Goal: Navigation & Orientation: Go to known website

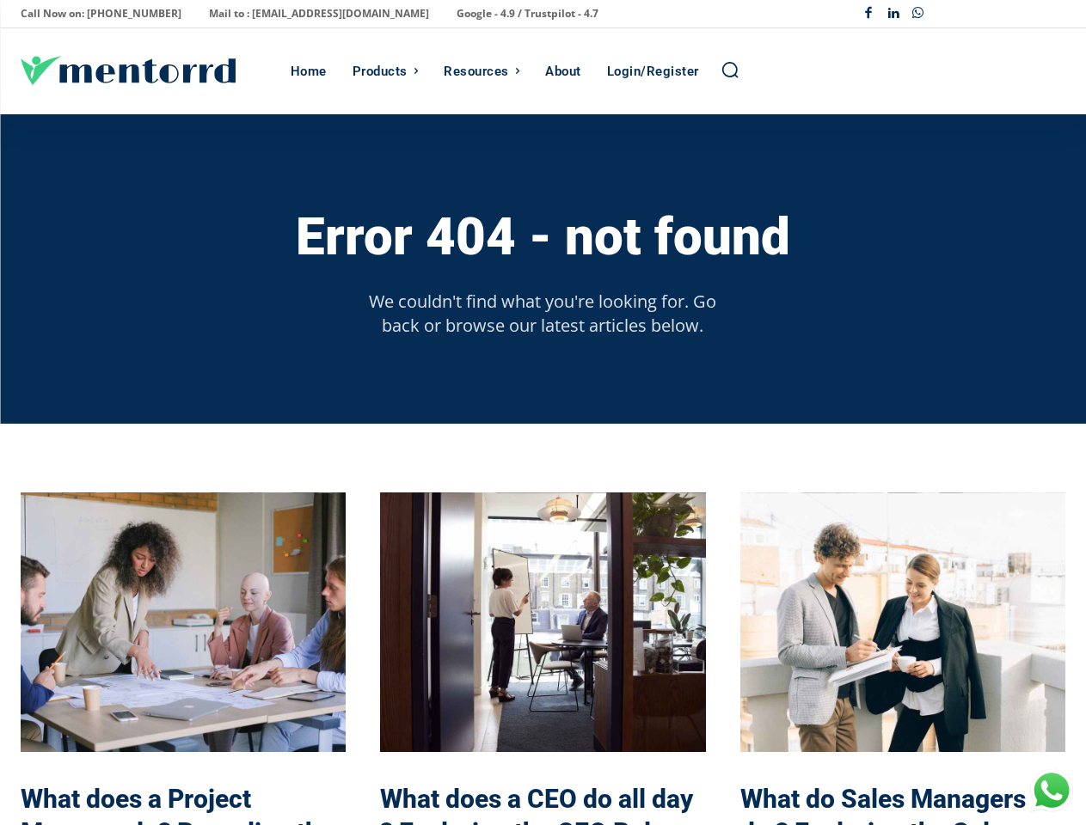
click at [543, 413] on div "Error 404 - not found We couldn't find what you're looking for. Go back or brow…" at bounding box center [543, 269] width 1045 height 310
click at [95, 14] on p "Call Now on: [PHONE_NUMBER]" at bounding box center [101, 14] width 161 height 24
click at [272, 14] on p "Mail to : [EMAIL_ADDRESS][DOMAIN_NAME]" at bounding box center [319, 14] width 220 height 24
click at [457, 14] on p "Google - 4.9 / Trustpilot - 4.7" at bounding box center [528, 14] width 142 height 24
click at [960, 14] on div "Facebook Linkedin Whatsapp" at bounding box center [960, 14] width 209 height 25
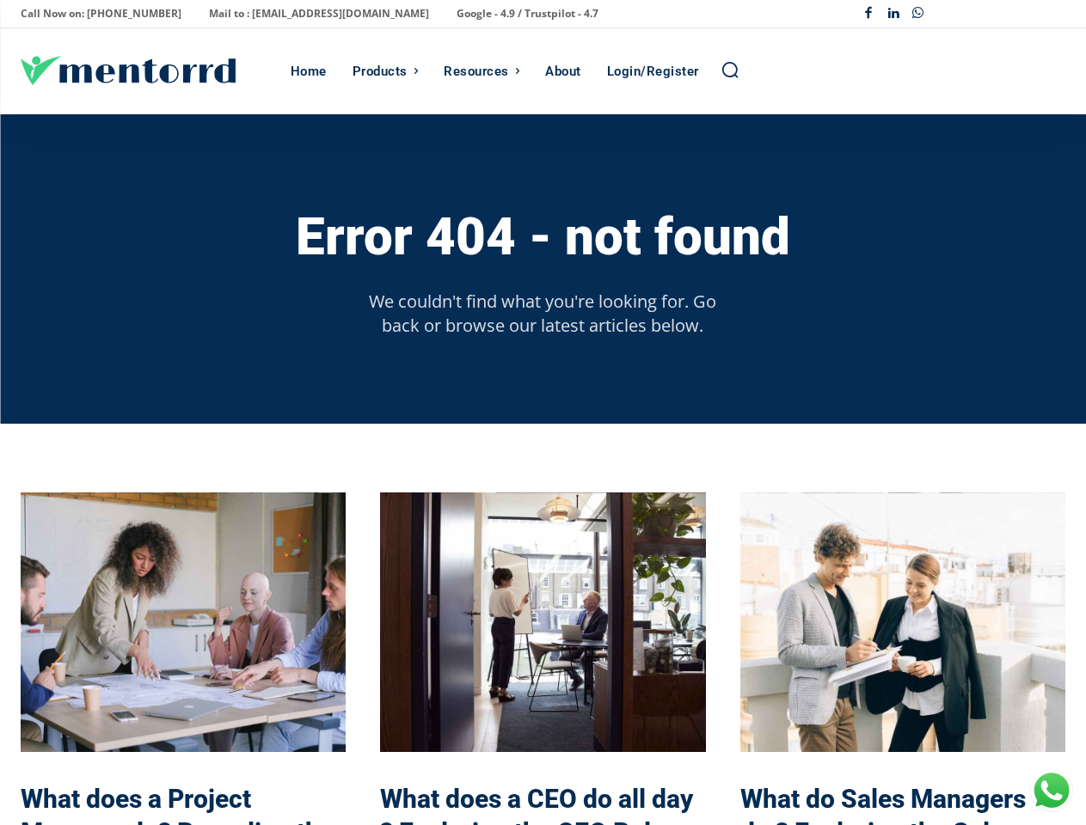
click at [385, 71] on div "Products" at bounding box center [380, 71] width 55 height 86
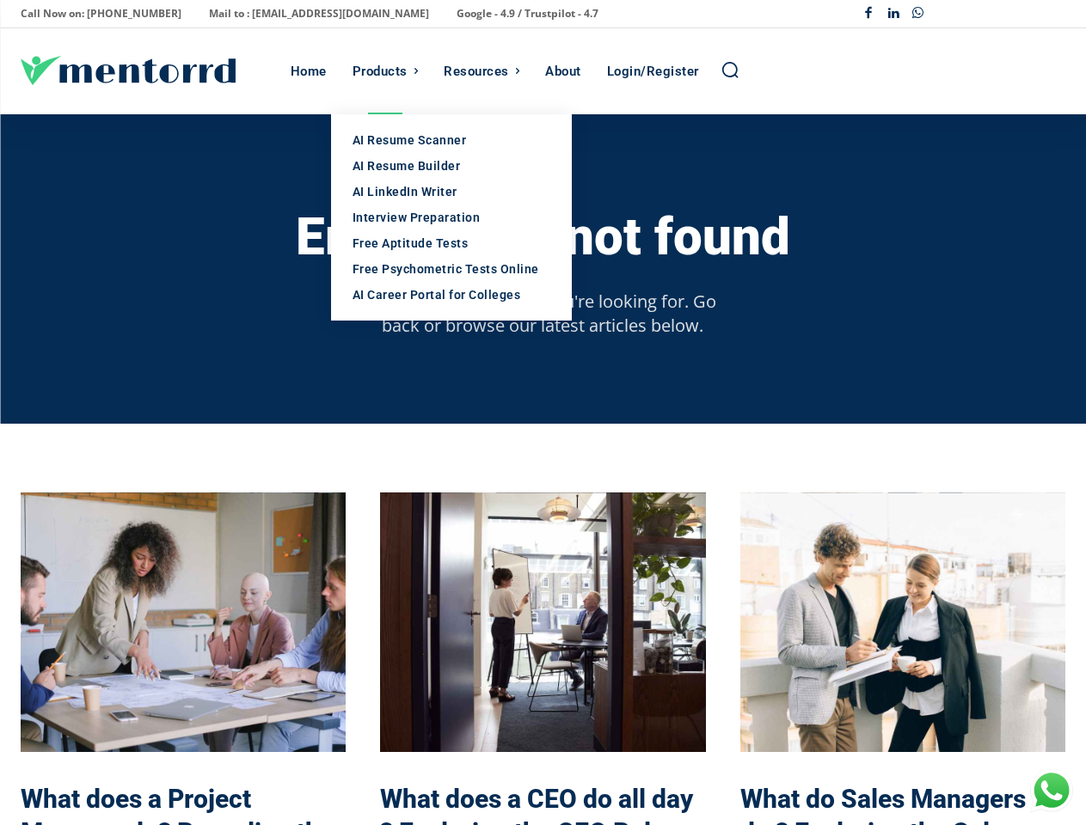
click at [481, 71] on div "Resources" at bounding box center [476, 71] width 65 height 86
click at [730, 71] on icon "Search" at bounding box center [729, 69] width 19 height 19
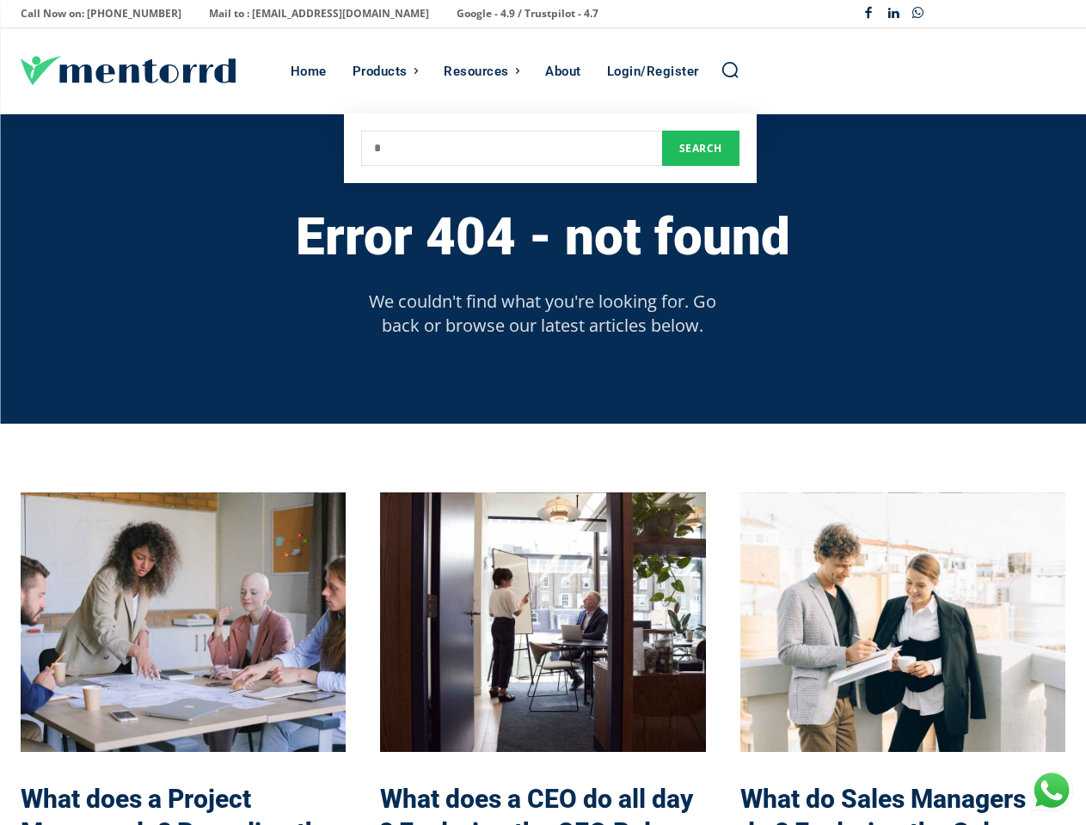
click at [543, 236] on h3 "Error 404 - not found" at bounding box center [543, 237] width 494 height 57
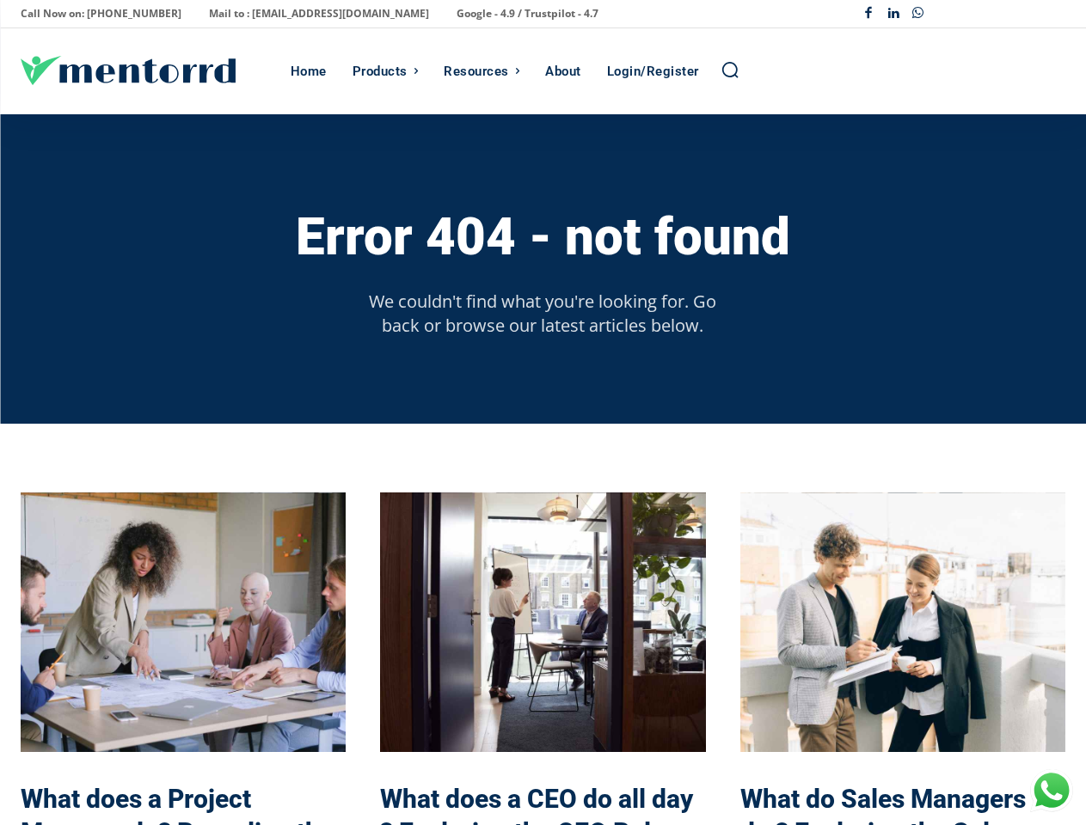
click at [543, 313] on p "We couldn't find what you're looking for. Go back or browse our latest articles…" at bounding box center [543, 314] width 376 height 48
